Goal: Task Accomplishment & Management: Manage account settings

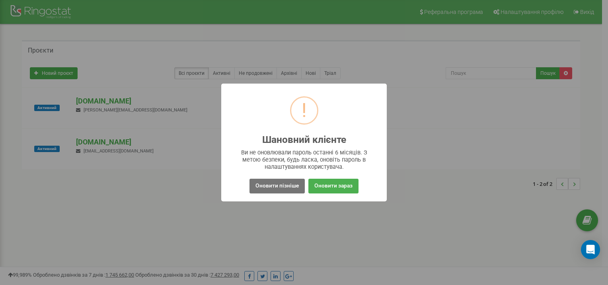
click at [175, 181] on div "! Шановний клієнте × Ви не оновлювали пароль останні 6 місяців. З метою безпеки…" at bounding box center [304, 142] width 608 height 285
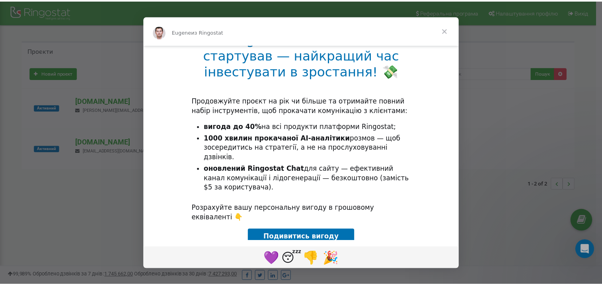
scroll to position [80, 0]
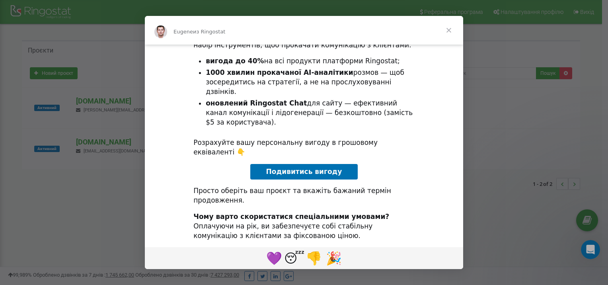
click at [449, 30] on span "Закрыть" at bounding box center [448, 30] width 29 height 29
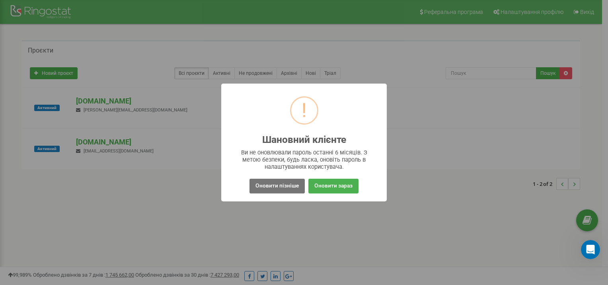
click at [107, 172] on div "! Шановний клієнте × Ви не оновлювали пароль останні 6 місяців. З метою безпеки…" at bounding box center [304, 142] width 608 height 285
click at [226, 224] on div "! Шановний клієнте × Ви не оновлювали пароль останні 6 місяців. З метою безпеки…" at bounding box center [304, 142] width 608 height 285
click at [277, 185] on button "Оновити пізніше" at bounding box center [276, 186] width 55 height 15
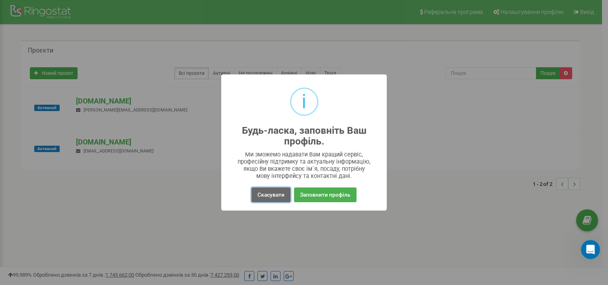
click at [271, 196] on button "Скасувати" at bounding box center [270, 194] width 39 height 15
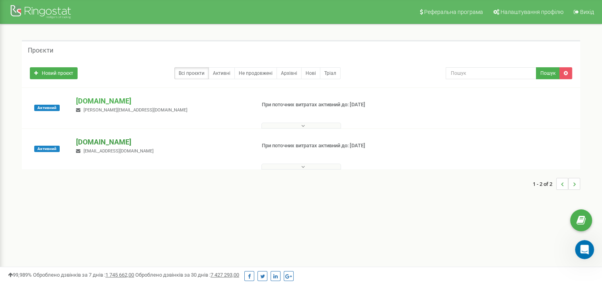
click at [90, 140] on p "[DOMAIN_NAME]" at bounding box center [162, 142] width 173 height 10
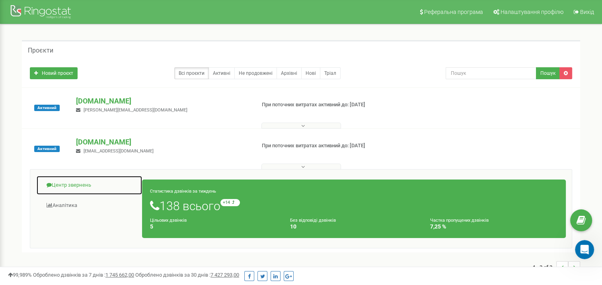
click at [73, 186] on link "Центр звернень" at bounding box center [89, 184] width 106 height 19
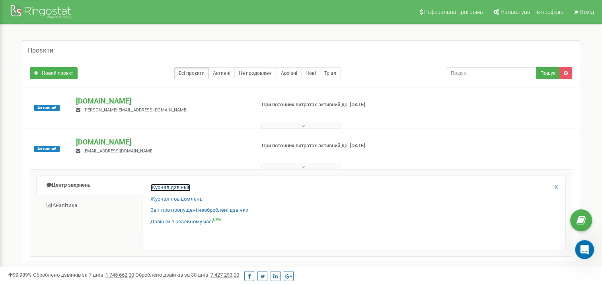
click at [159, 186] on link "Журнал дзвінків" at bounding box center [170, 188] width 40 height 8
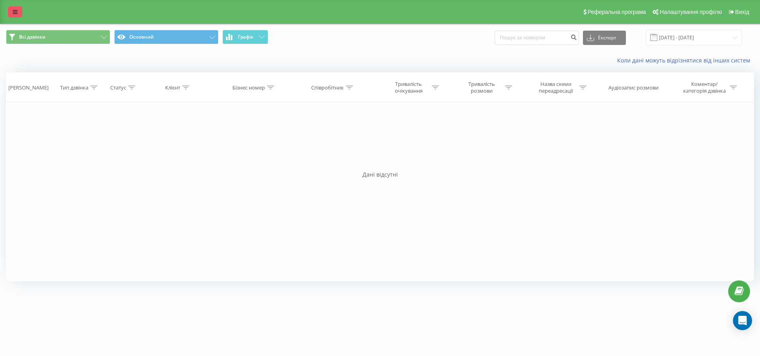
click at [16, 15] on link at bounding box center [15, 11] width 14 height 11
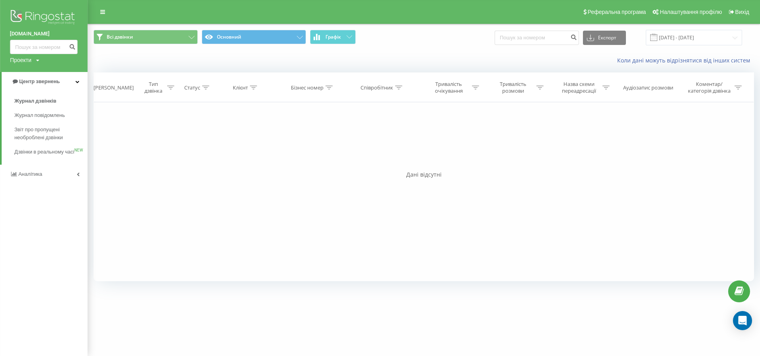
click at [143, 303] on div "getvisa.org.ua Проекти bravecapital.com.ua getvisa.org.ua Центр звернень Журнал…" at bounding box center [380, 178] width 760 height 356
